Goal: Check status: Check status

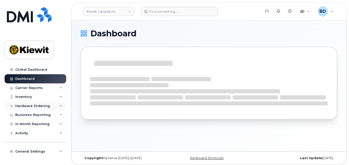
click at [60, 105] on icon at bounding box center [61, 106] width 3 height 3
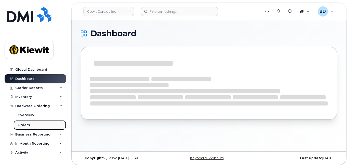
click at [32, 123] on link "Orders" at bounding box center [39, 125] width 53 height 10
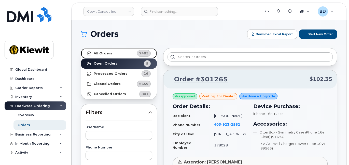
click at [111, 53] on link "All Orders 7485" at bounding box center [119, 53] width 76 height 10
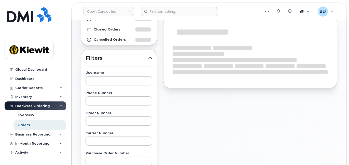
scroll to position [102, 0]
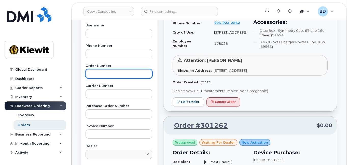
click at [89, 73] on input "text" at bounding box center [118, 73] width 67 height 9
type input "301186"
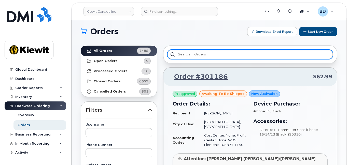
scroll to position [0, 0]
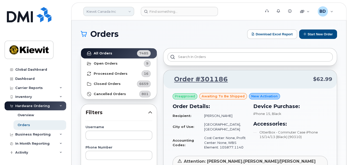
click at [111, 12] on link "Kiewit Canada Inc" at bounding box center [108, 11] width 51 height 9
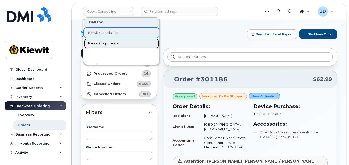
click at [109, 41] on span "Kiewit Corporation" at bounding box center [103, 43] width 31 height 5
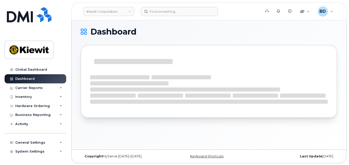
scroll to position [2, 0]
click at [46, 105] on div "Hardware Ordering" at bounding box center [32, 106] width 35 height 4
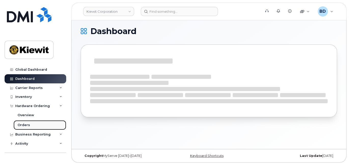
click at [39, 123] on link "Orders" at bounding box center [39, 125] width 53 height 10
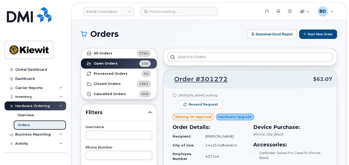
click at [118, 54] on link "All Orders 2764" at bounding box center [119, 53] width 76 height 10
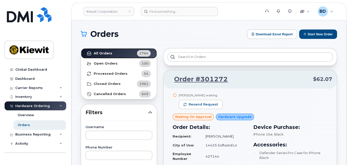
scroll to position [68, 0]
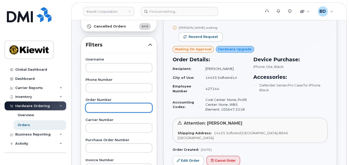
click at [100, 108] on input "text" at bounding box center [118, 107] width 67 height 9
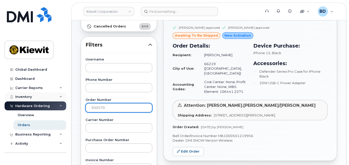
drag, startPoint x: 108, startPoint y: 108, endPoint x: 36, endPoint y: 99, distance: 71.9
click at [71, 102] on div "Kiewit Corporation Support Alerts Knowledge Base Quicklinks Suspend / Cancel De…" at bounding box center [208, 147] width 274 height 388
type input "299949"
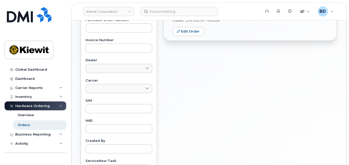
scroll to position [203, 0]
